Goal: Check status

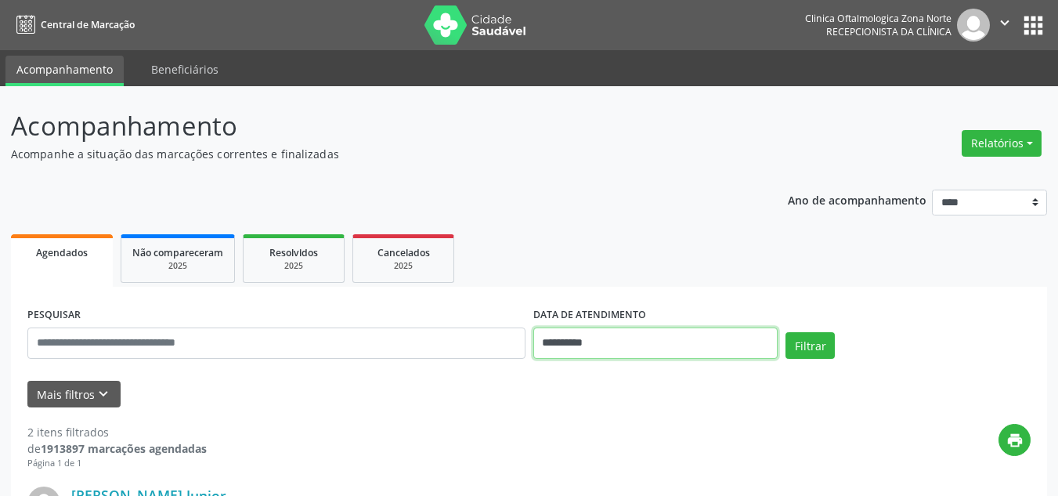
click at [621, 341] on input "**********" at bounding box center [655, 342] width 245 height 31
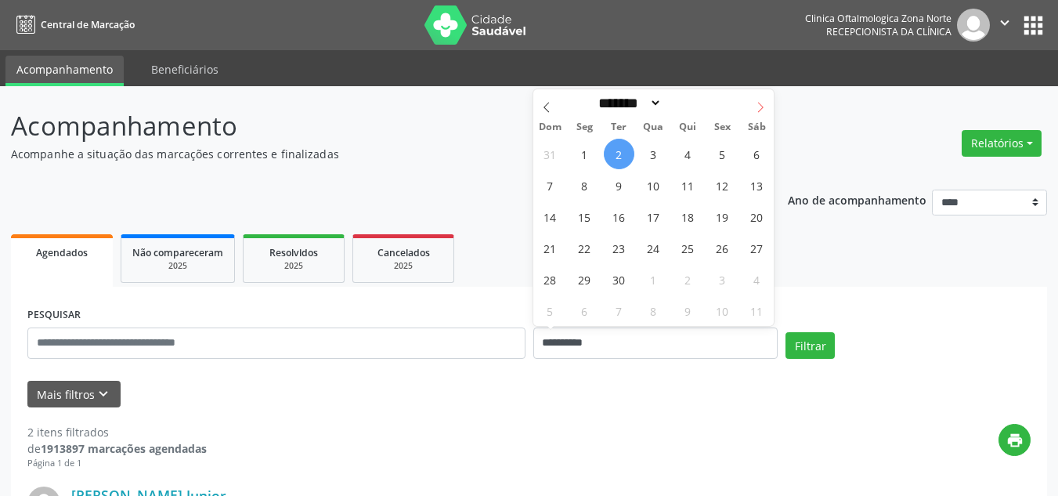
click at [766, 101] on span at bounding box center [760, 102] width 27 height 27
select select "*"
click at [662, 153] on span "1" at bounding box center [653, 154] width 31 height 31
type input "**********"
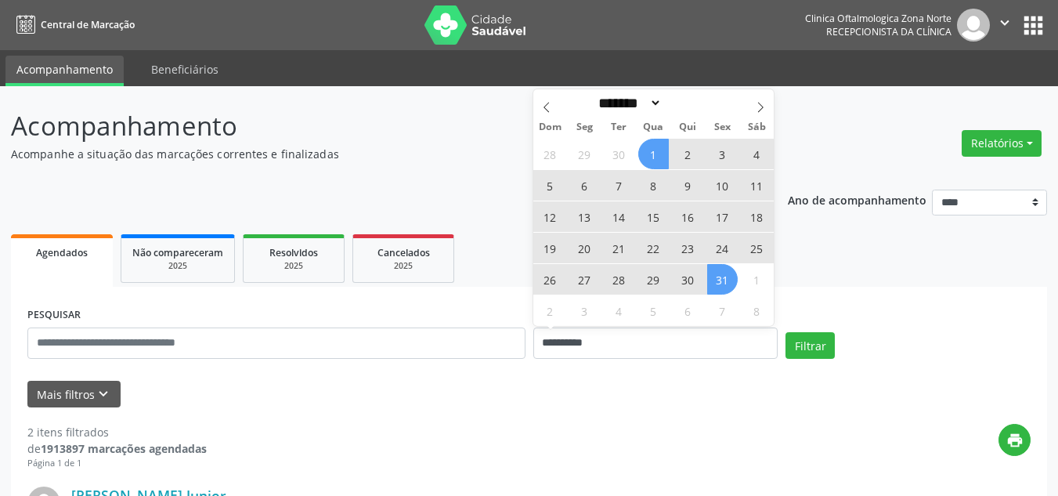
click at [727, 285] on span "31" at bounding box center [722, 279] width 31 height 31
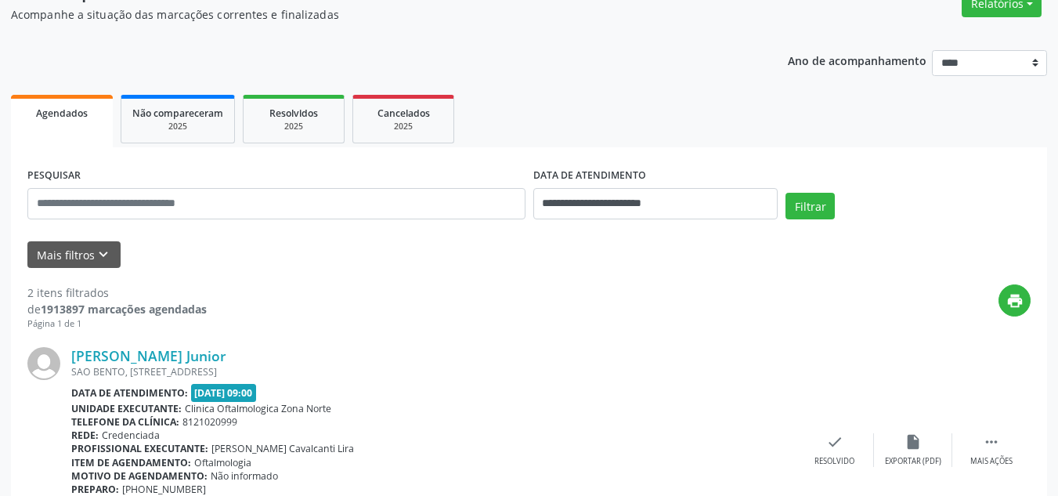
scroll to position [235, 0]
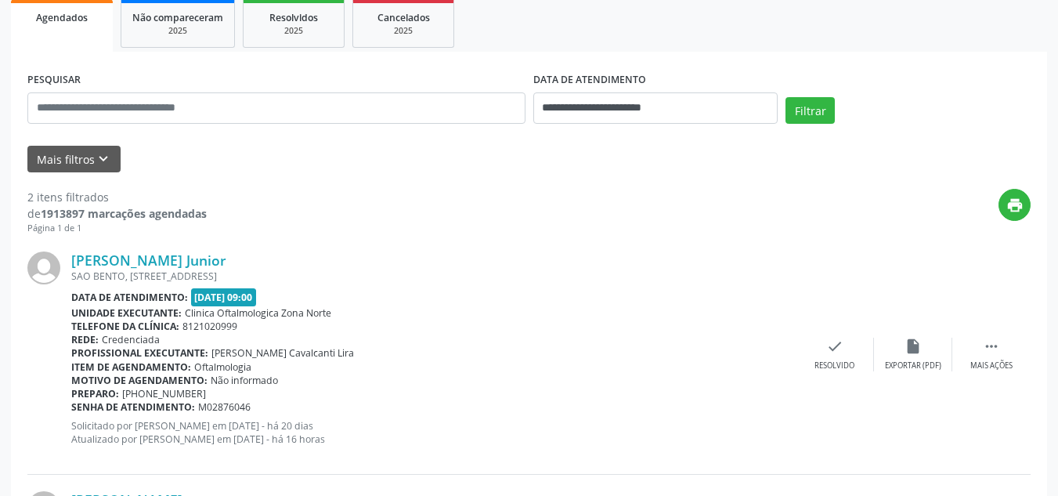
click at [86, 186] on div "2 itens filtrados de 1913897 marcações agendadas Página 1 de 1 print [PERSON_NA…" at bounding box center [528, 442] width 1003 height 540
click at [89, 168] on button "Mais filtros keyboard_arrow_down" at bounding box center [73, 159] width 93 height 27
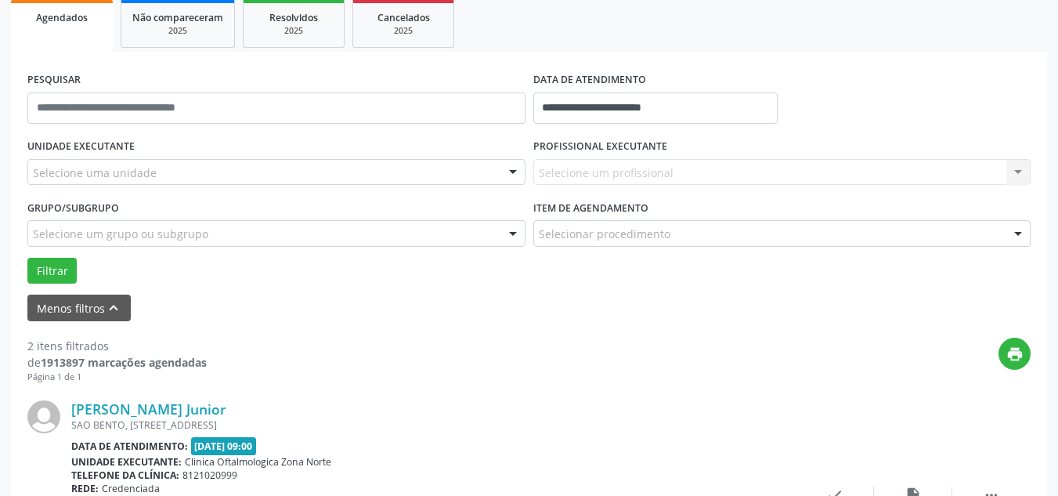
click at [169, 172] on div "Selecione uma unidade" at bounding box center [276, 172] width 498 height 27
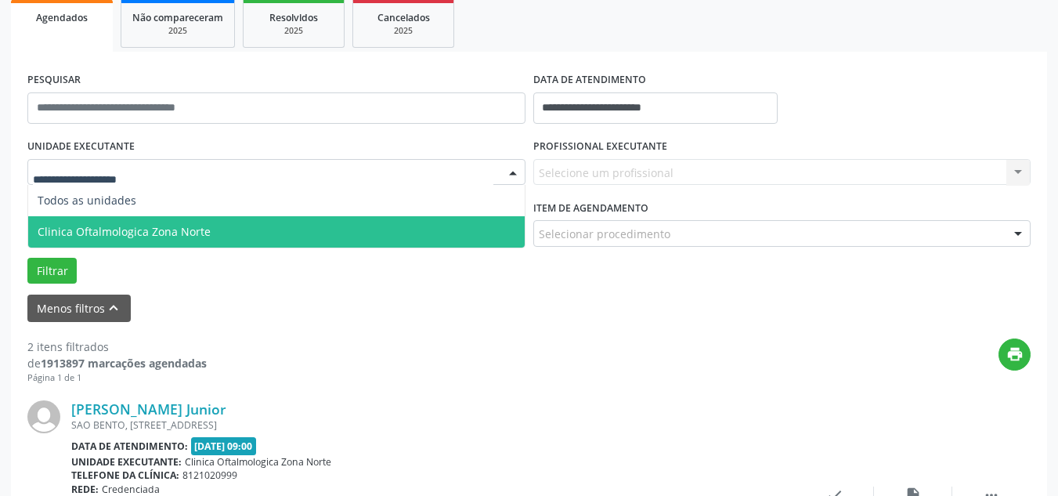
drag, startPoint x: 113, startPoint y: 225, endPoint x: 418, endPoint y: 180, distance: 308.6
click at [116, 224] on span "Clinica Oftalmologica Zona Norte" at bounding box center [124, 231] width 173 height 15
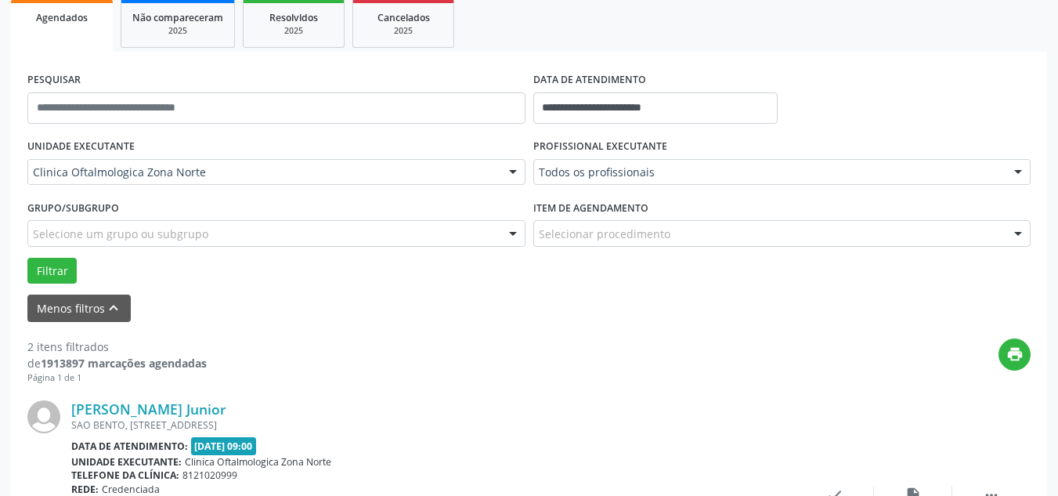
scroll to position [0, 0]
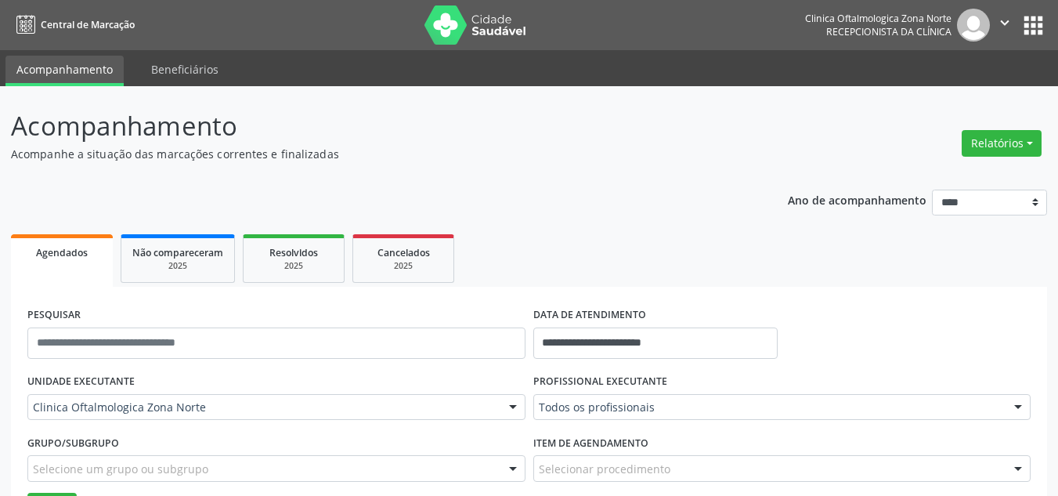
click at [1001, 27] on icon "" at bounding box center [1004, 22] width 17 height 17
click at [944, 96] on link "Sair" at bounding box center [964, 96] width 108 height 22
